Goal: Transaction & Acquisition: Purchase product/service

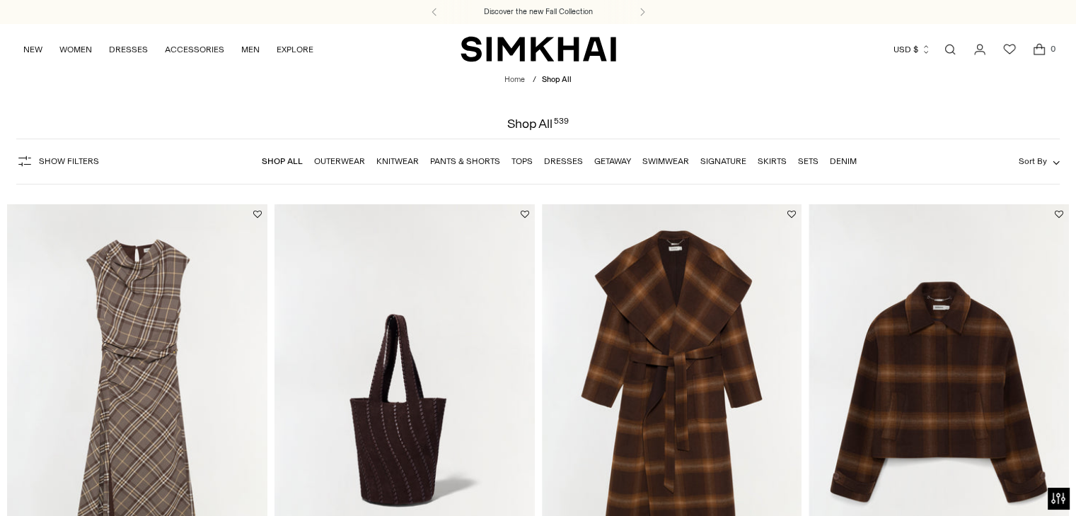
click at [334, 161] on link "Outerwear" at bounding box center [339, 161] width 51 height 10
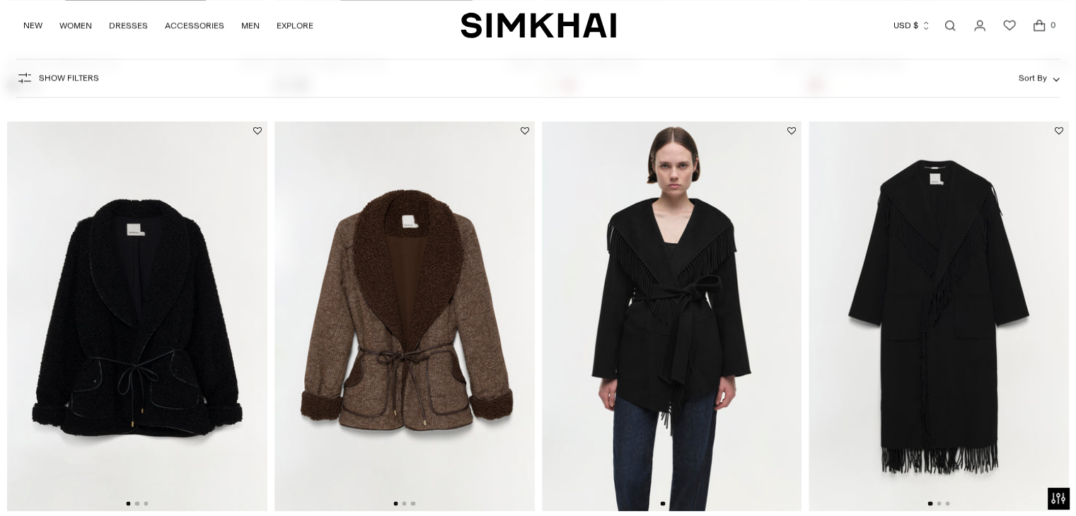
scroll to position [1934, 0]
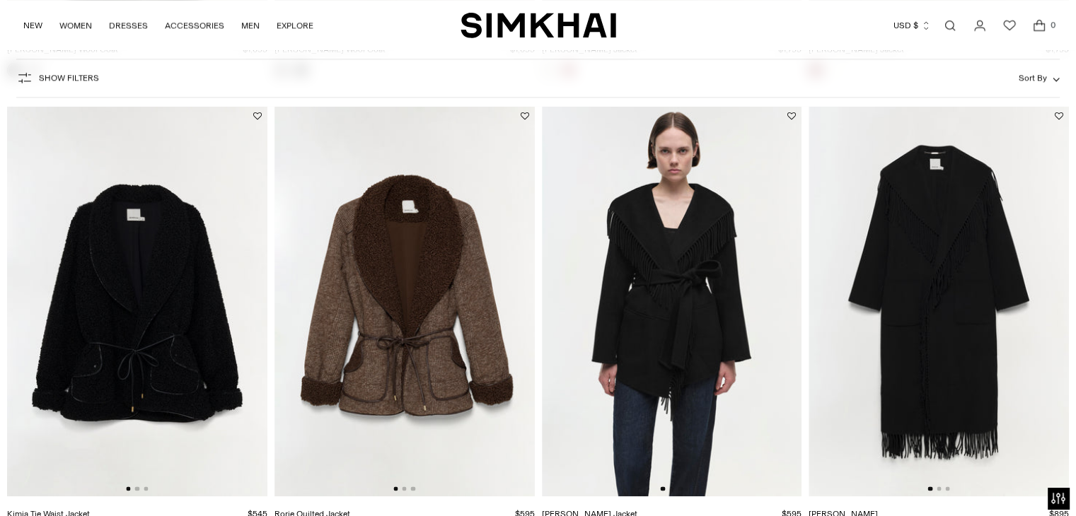
click at [1075, 308] on html "For screen-reader mode - click the first button of the website Accessibility Sc…" at bounding box center [538, 143] width 1076 height 4155
click at [123, 351] on img at bounding box center [137, 301] width 260 height 390
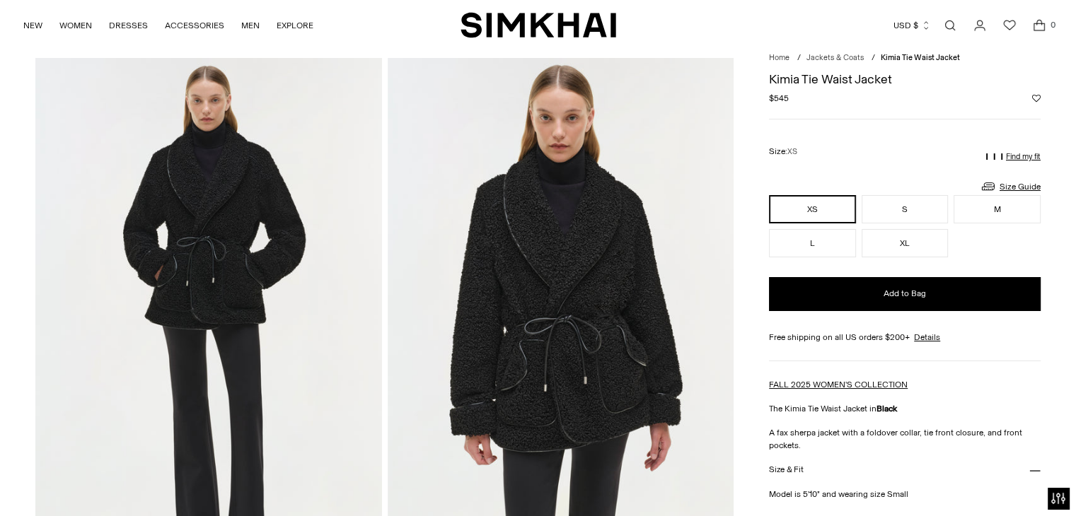
scroll to position [73, 0]
